Goal: Task Accomplishment & Management: Use online tool/utility

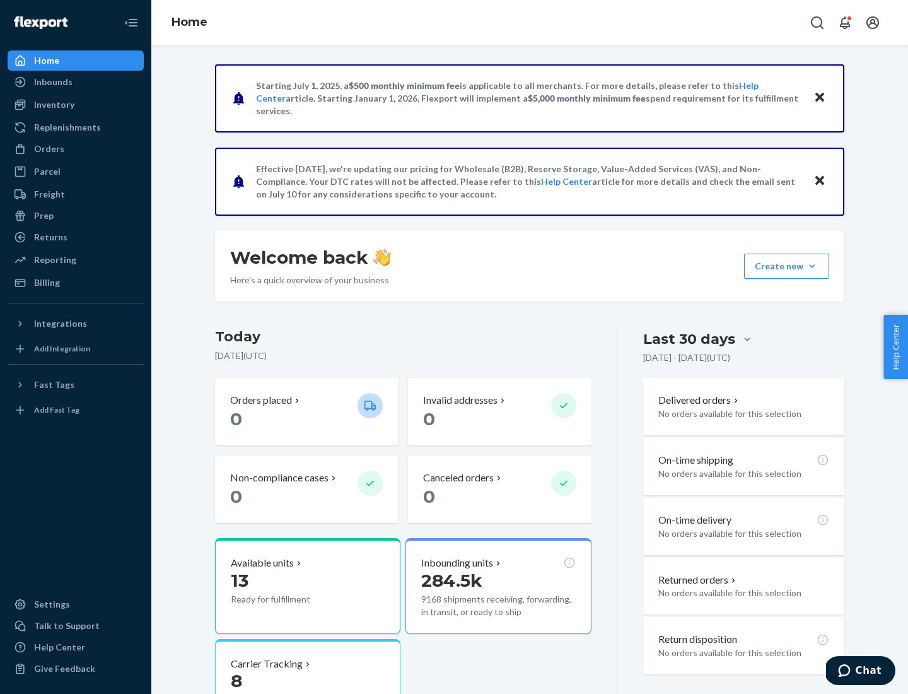
click at [66, 127] on div "Replenishments" at bounding box center [67, 127] width 67 height 13
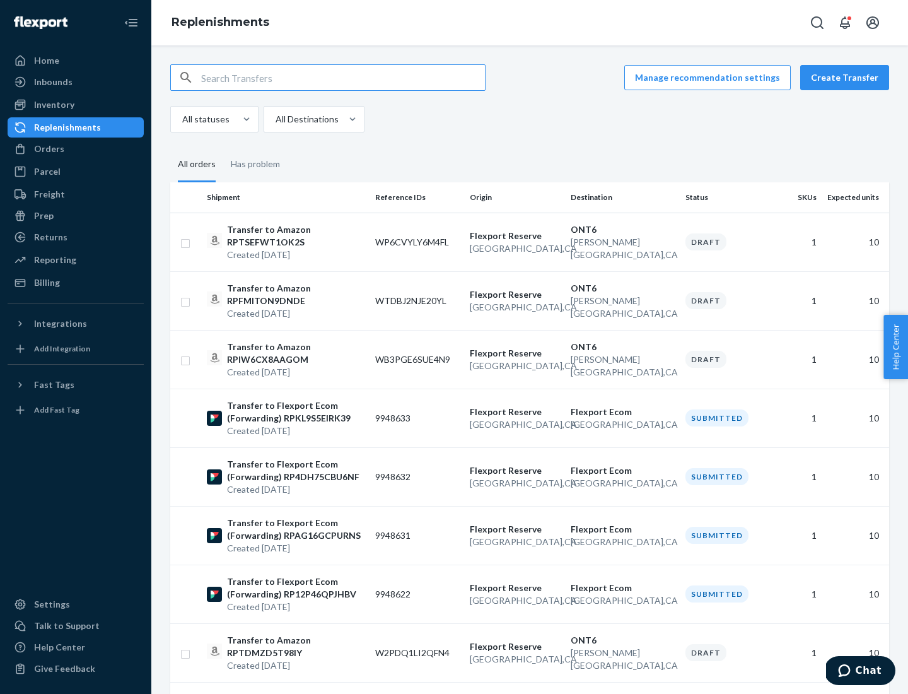
click at [847, 78] on button "Create Transfer" at bounding box center [844, 77] width 89 height 25
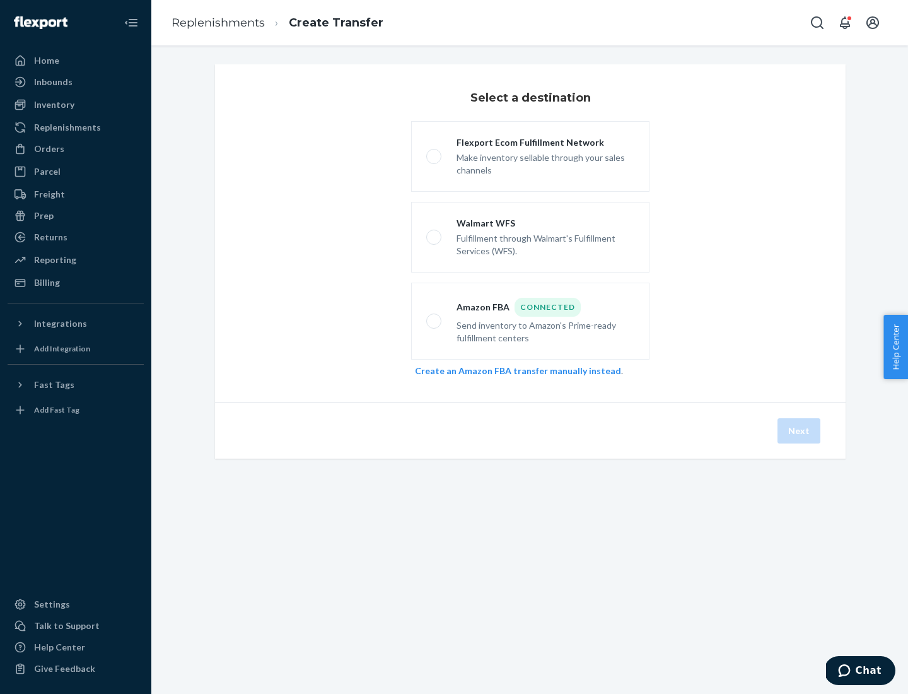
click at [545, 142] on div "Flexport Ecom Fulfillment Network" at bounding box center [545, 142] width 178 height 13
click at [434, 153] on input "Flexport Ecom Fulfillment Network Make inventory sellable through your sales ch…" at bounding box center [430, 157] width 8 height 8
radio input "true"
click at [800, 431] on button "Next" at bounding box center [798, 430] width 43 height 25
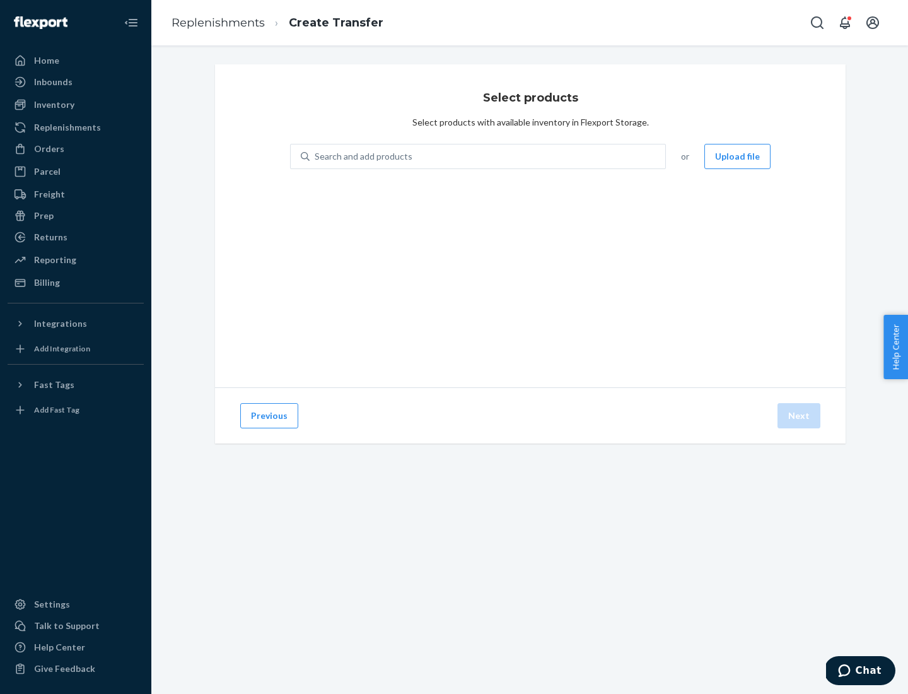
click at [738, 156] on button "Upload file" at bounding box center [737, 156] width 66 height 25
